Goal: Information Seeking & Learning: Learn about a topic

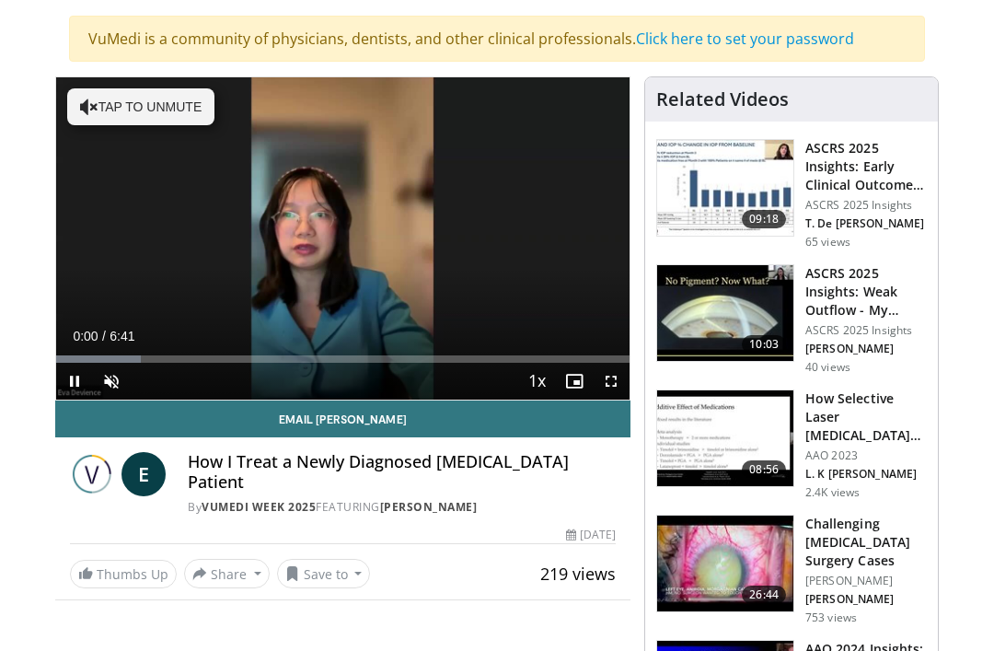
scroll to position [155, 0]
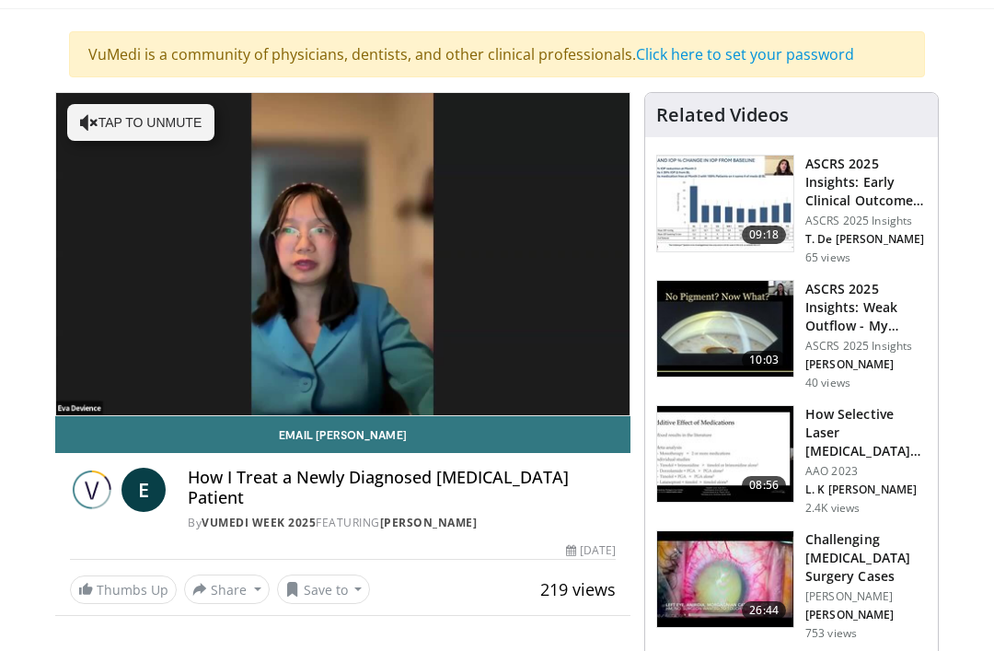
click at [586, 428] on link "Email [PERSON_NAME]" at bounding box center [342, 434] width 575 height 37
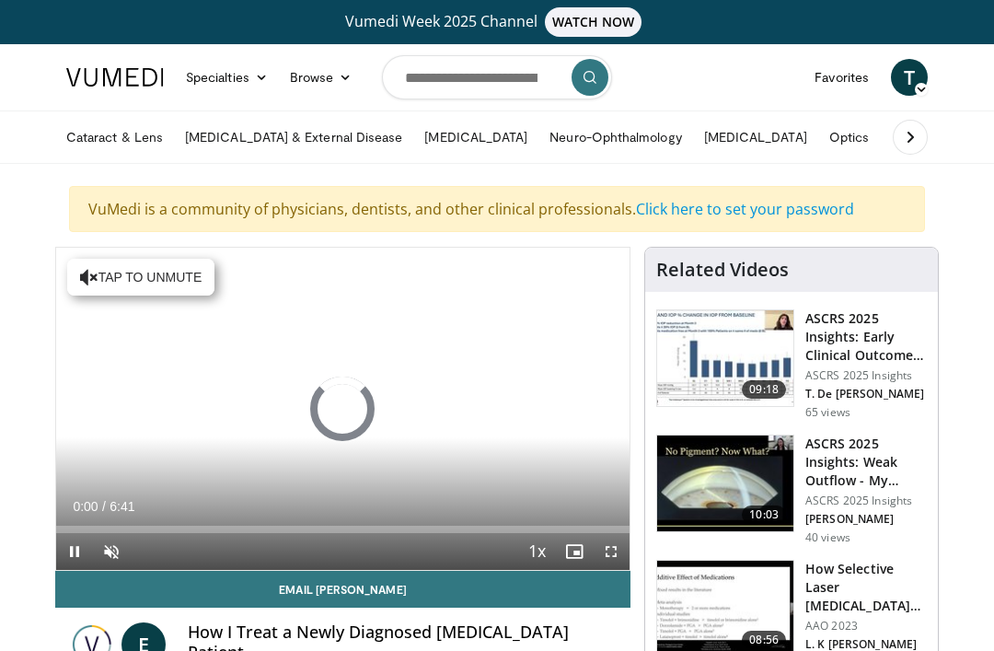
scroll to position [213, 0]
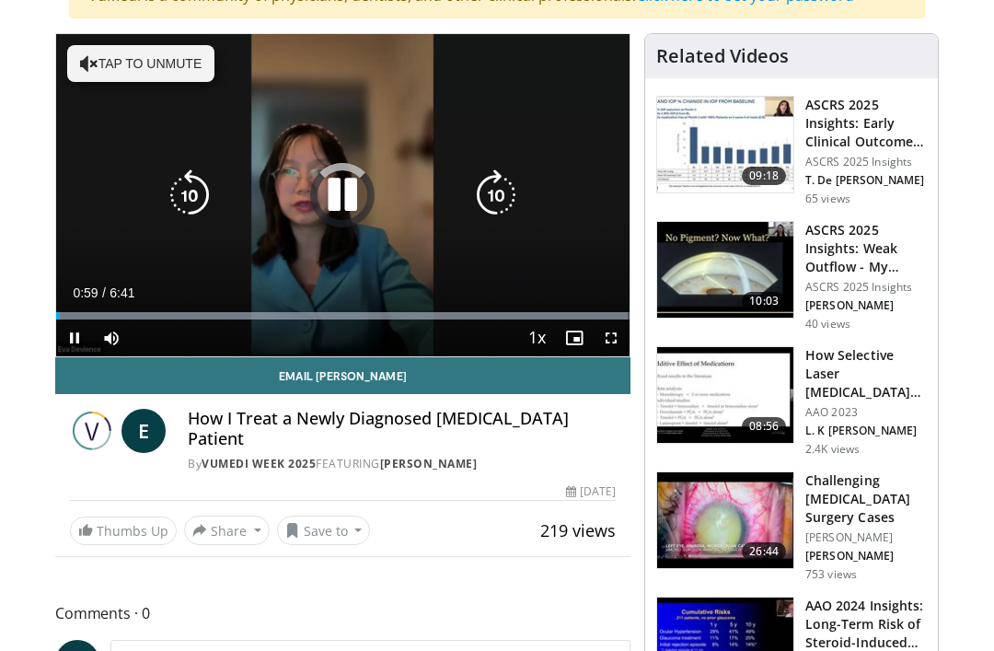
click at [141, 306] on div "Loaded : 99.72%" at bounding box center [342, 310] width 573 height 17
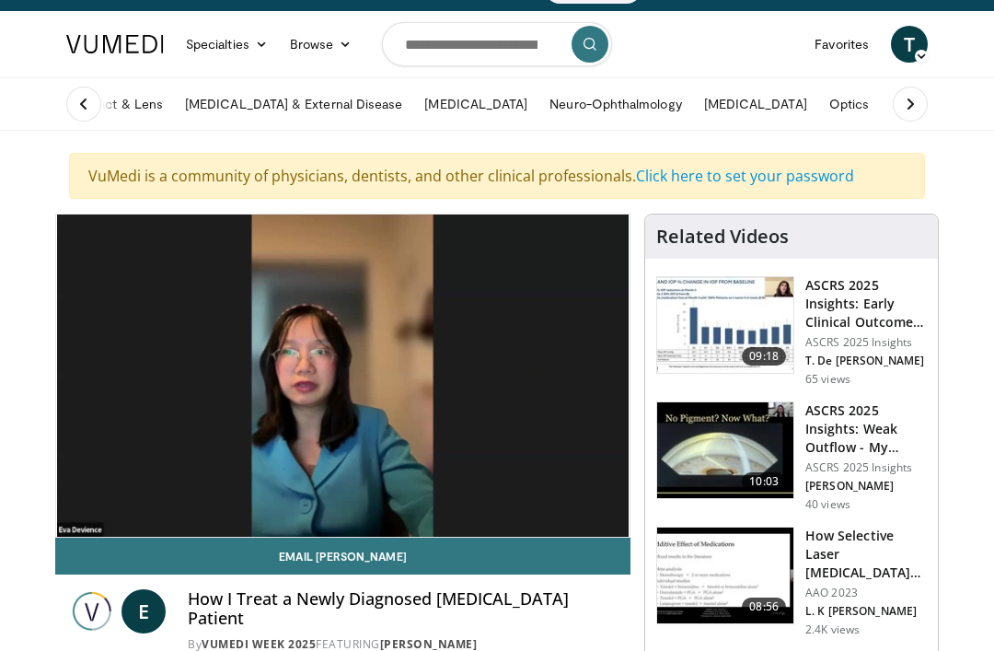
scroll to position [0, 0]
